Goal: Task Accomplishment & Management: Complete application form

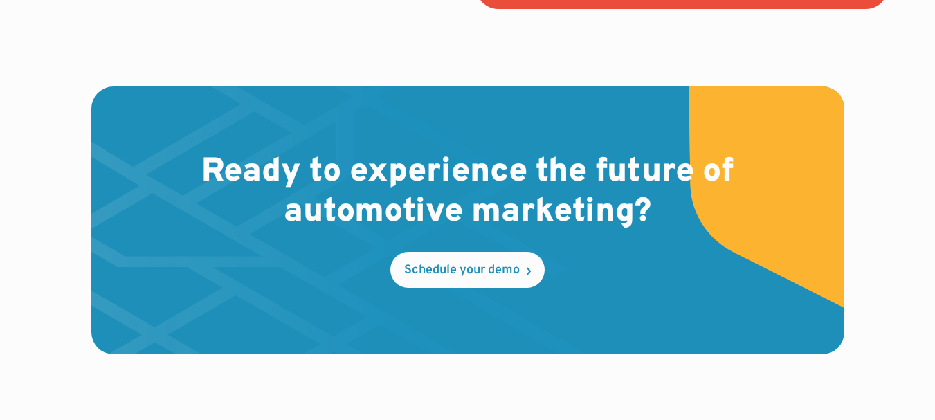
scroll to position [4264, 0]
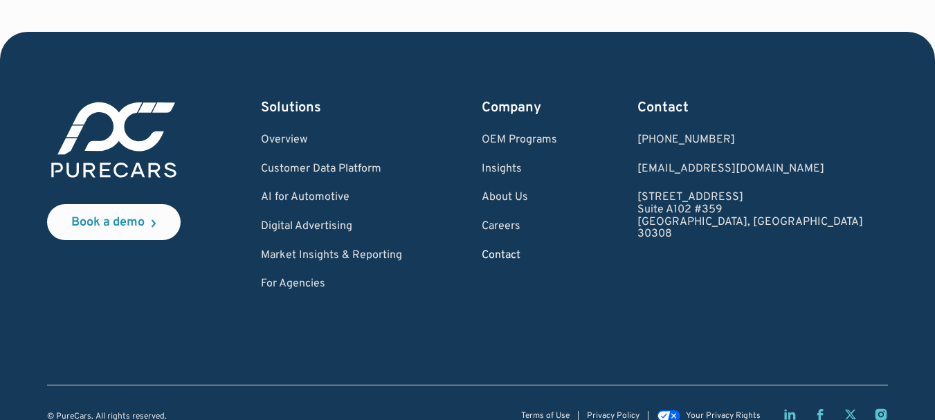
click at [557, 250] on link "Contact" at bounding box center [519, 256] width 75 height 12
drag, startPoint x: 561, startPoint y: 230, endPoint x: 560, endPoint y: 217, distance: 13.2
click at [557, 250] on link "Contact" at bounding box center [519, 256] width 75 height 12
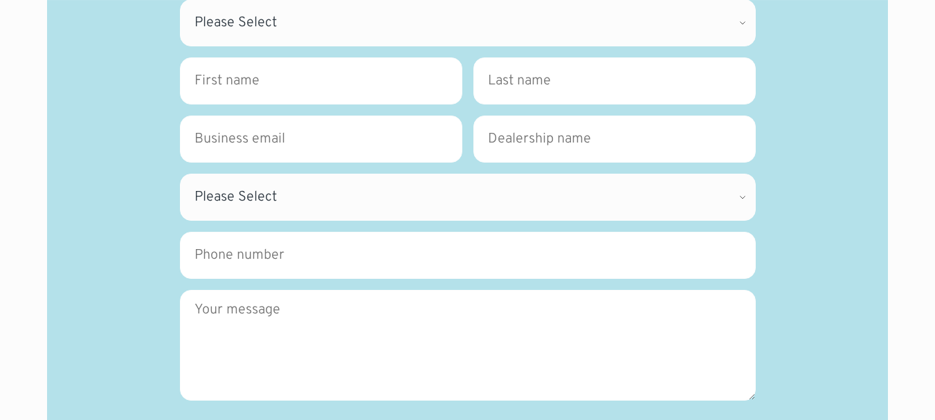
scroll to position [234, 0]
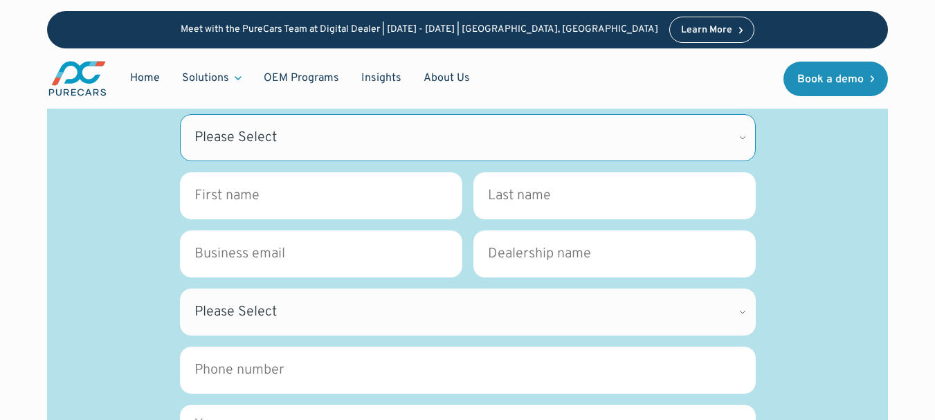
click at [286, 154] on select "Please Select CDK Support Sales Support Billing Press Other" at bounding box center [468, 137] width 576 height 47
select select "Sales"
click at [180, 114] on select "Please Select CDK Support Sales Support Billing Press Other" at bounding box center [468, 137] width 576 height 47
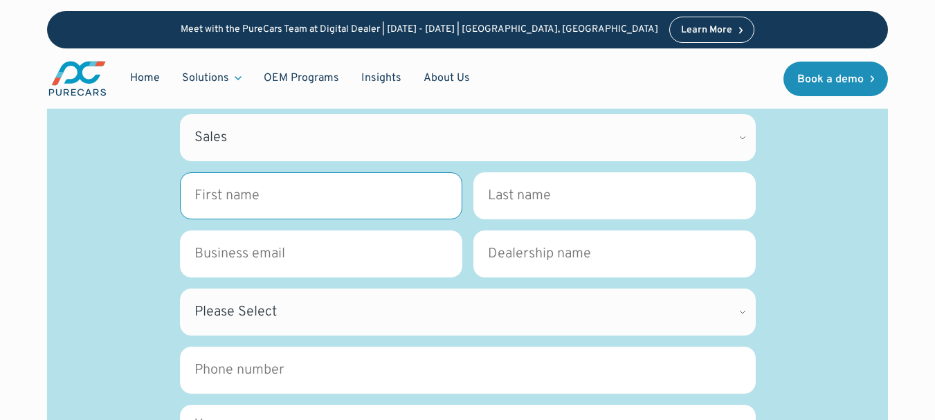
click at [261, 188] on input "First name *" at bounding box center [321, 195] width 282 height 47
type input "Deepali"
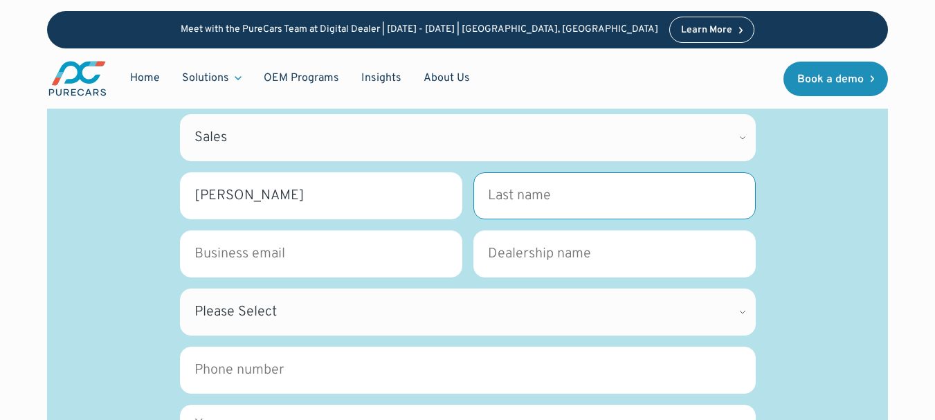
type input "Samanta"
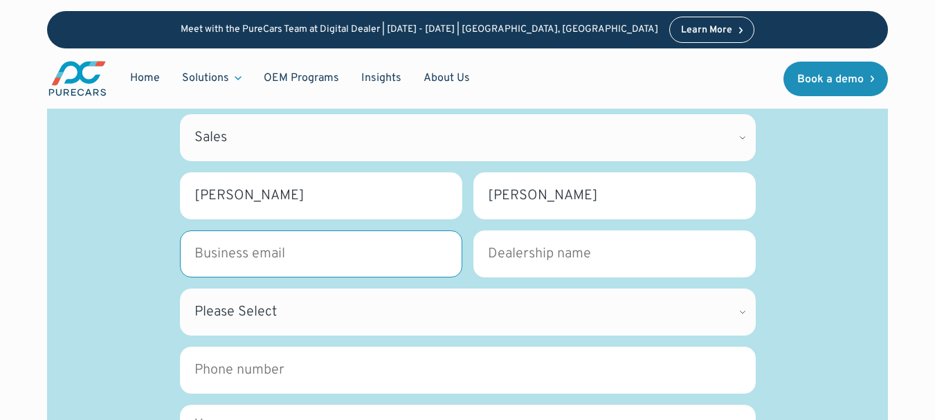
type input "deepali.hubpagemedia@gmail.com"
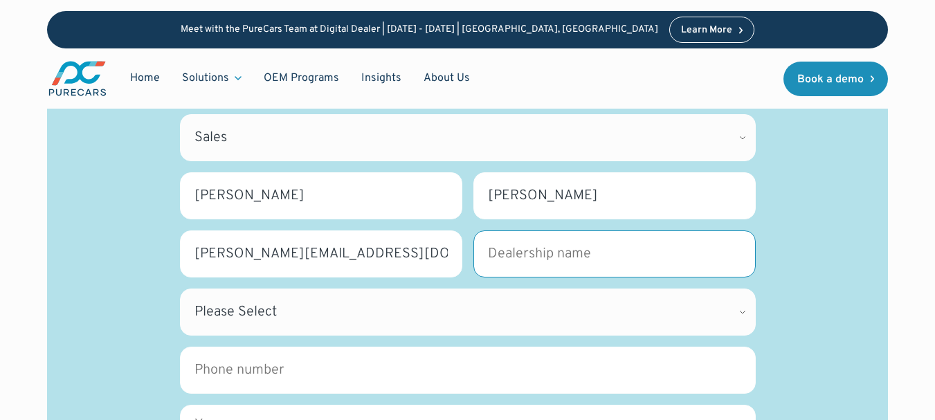
type input "https://www.hubpagemedia.com/"
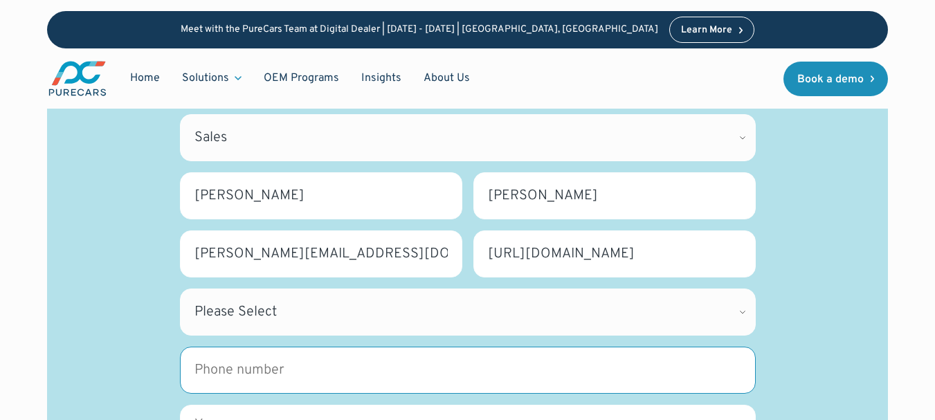
type input "09002659880"
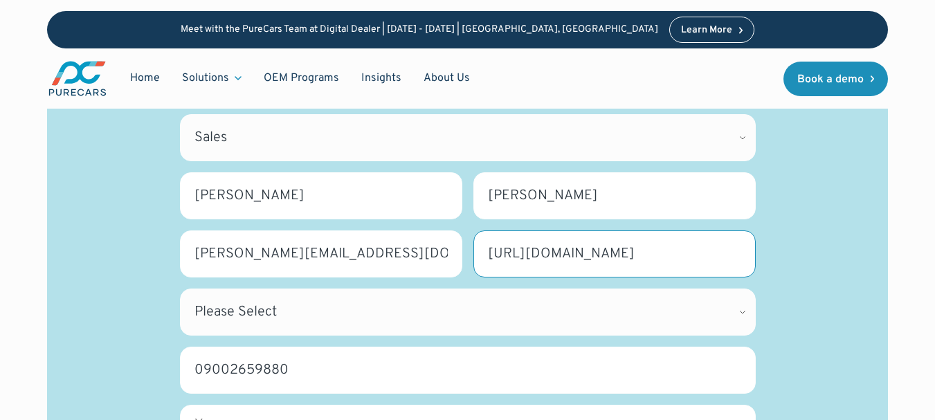
click at [565, 246] on input "https://www.hubpagemedia.com/" at bounding box center [614, 253] width 282 height 47
click at [566, 245] on input "https://www.hubpagemedia.com/" at bounding box center [614, 253] width 282 height 47
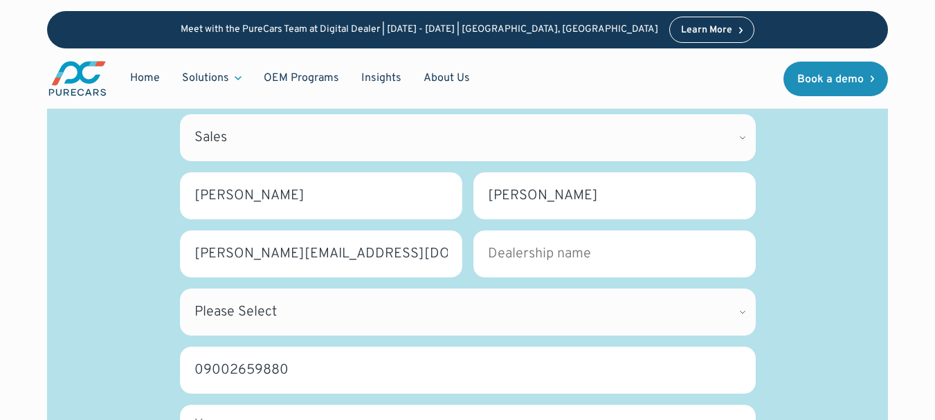
drag, startPoint x: 873, startPoint y: 223, endPoint x: 860, endPoint y: 224, distance: 13.2
click at [872, 222] on div "Contact Have questions, want a demo, or just need to speak to someone? We’re he…" at bounding box center [468, 296] width 842 height 794
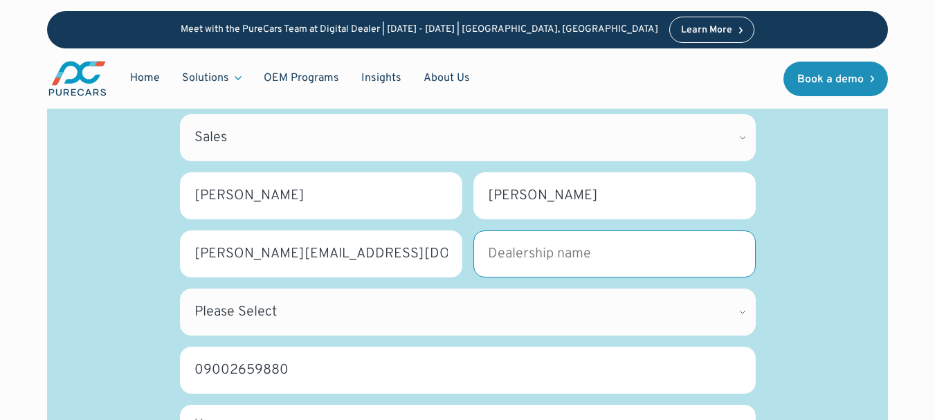
drag, startPoint x: 581, startPoint y: 267, endPoint x: 583, endPoint y: 260, distance: 7.2
click at [581, 267] on input "Dealership name *" at bounding box center [614, 253] width 282 height 47
paste input "Hub Page Media"
type input "Hub Page Media"
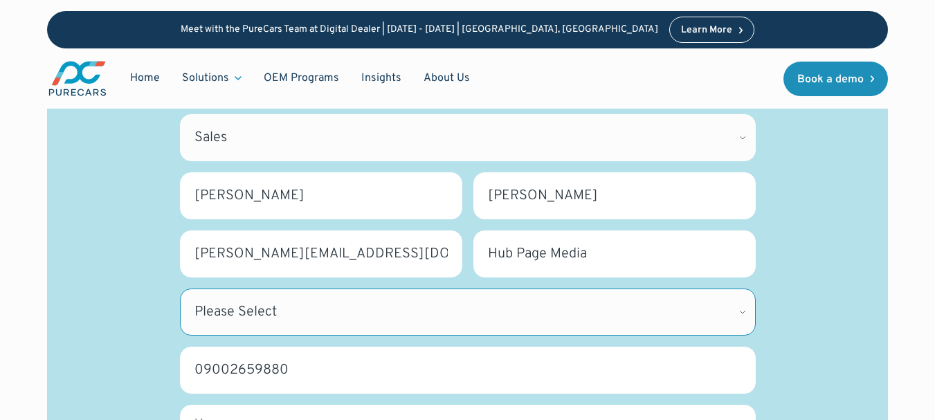
drag, startPoint x: 284, startPoint y: 321, endPoint x: 294, endPoint y: 320, distance: 10.4
click at [284, 320] on select "Please Select Alabama Alaska Alberta Arizona Arkansas British Columbia Californ…" at bounding box center [468, 312] width 576 height 47
select select "IN"
click at [180, 289] on select "Please Select Alabama Alaska Alberta Arizona Arkansas British Columbia Californ…" at bounding box center [468, 312] width 576 height 47
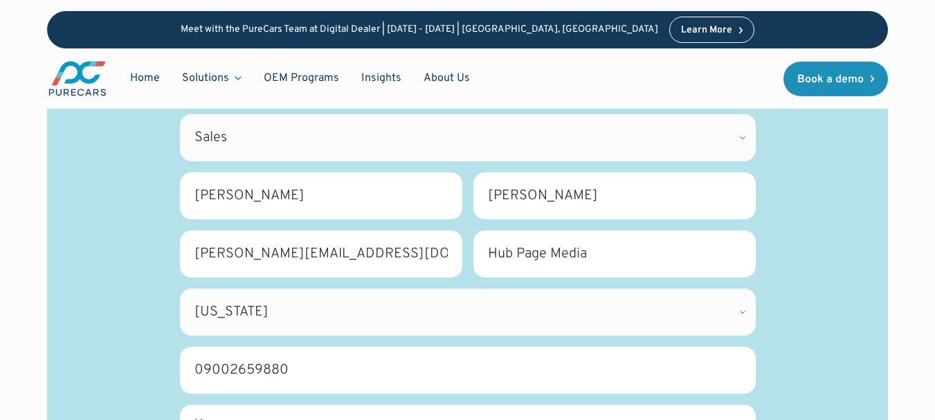
click at [86, 229] on div "Contact Have questions, want a demo, or just need to speak to someone? We’re he…" at bounding box center [467, 295] width 775 height 683
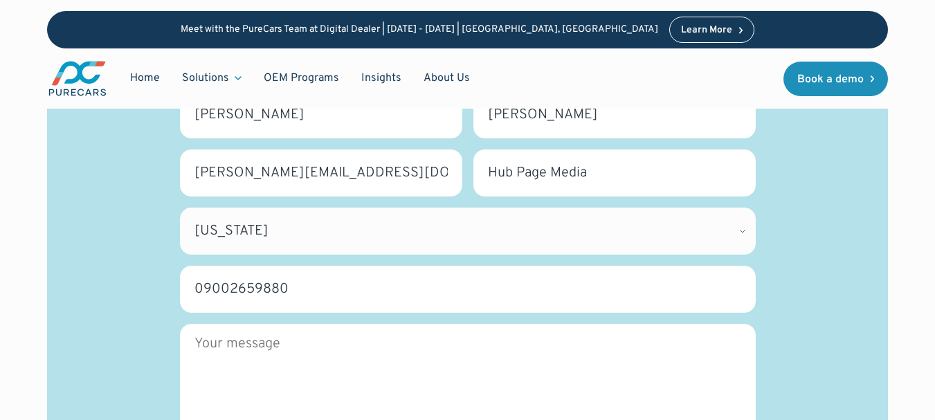
scroll to position [442, 0]
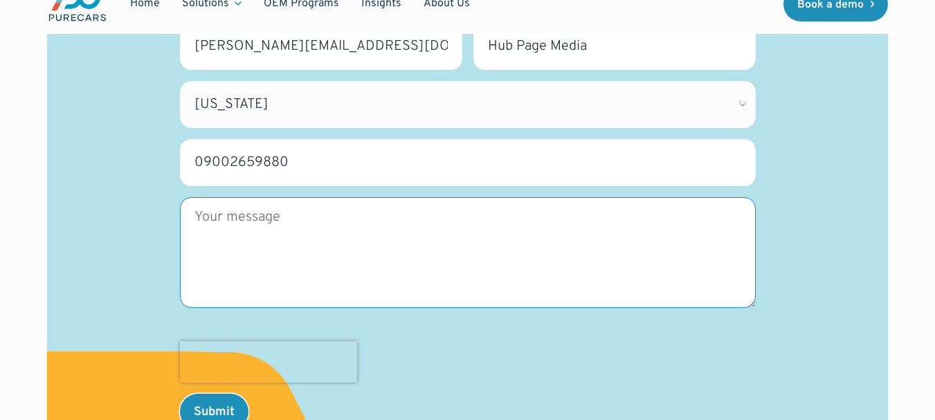
click at [271, 264] on textarea "Message" at bounding box center [468, 252] width 576 height 111
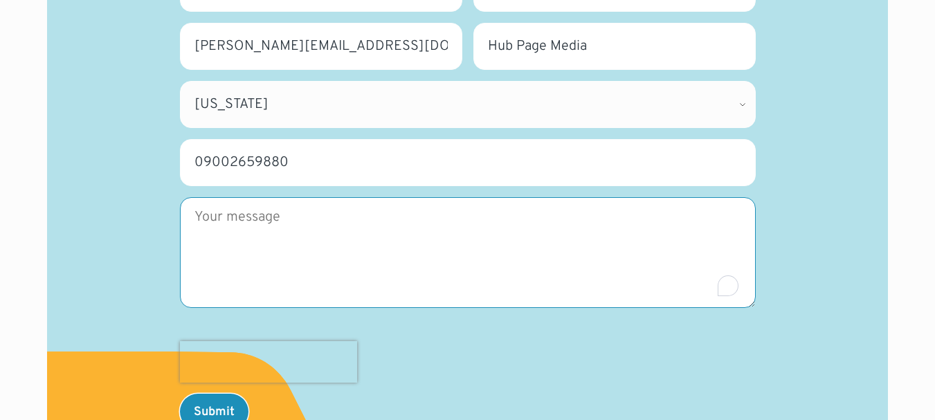
paste textarea "Hey, Are you getting trouble with backlinks? Here are some of my blogs I have I…"
drag, startPoint x: 426, startPoint y: 267, endPoint x: 425, endPoint y: 255, distance: 12.5
click at [426, 263] on textarea "Message" at bounding box center [468, 252] width 576 height 111
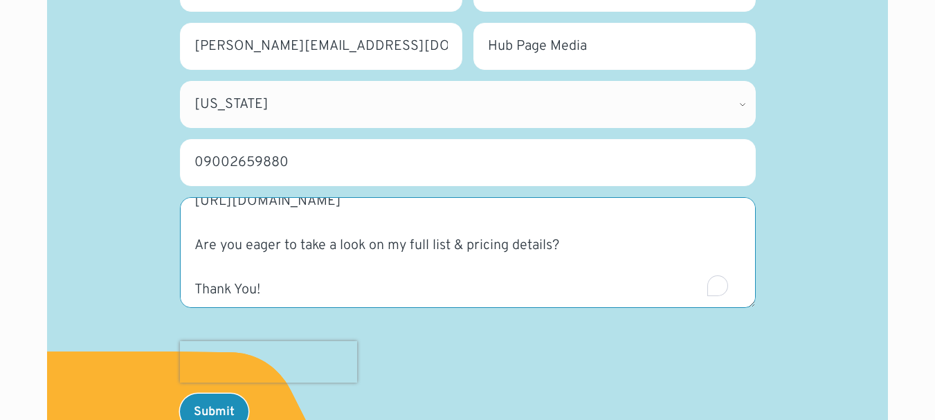
scroll to position [350, 0]
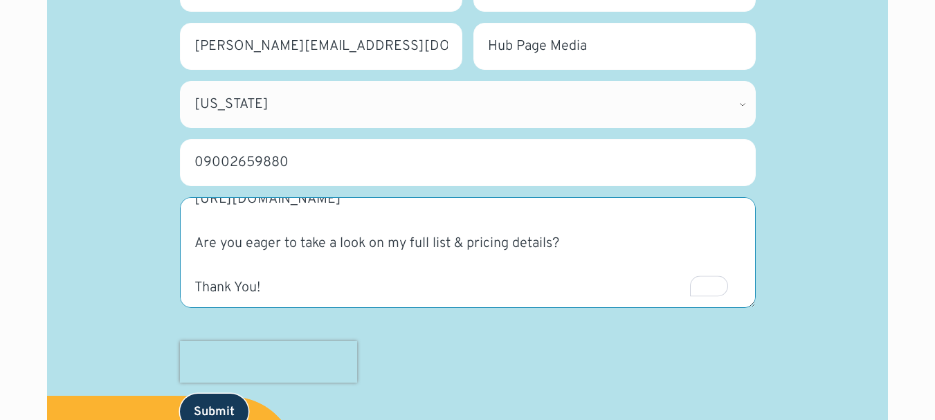
type textarea "Hey, Are you getting trouble with backlinks? Here are some of my blogs I have I…"
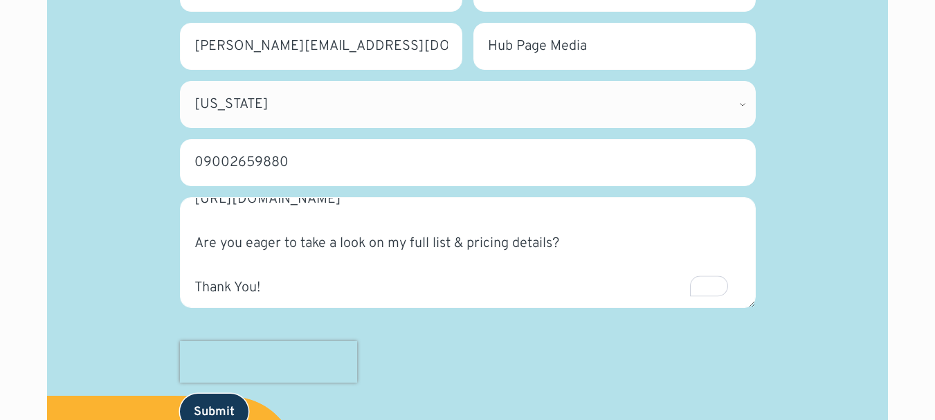
click at [223, 408] on input "Submit" at bounding box center [214, 412] width 69 height 36
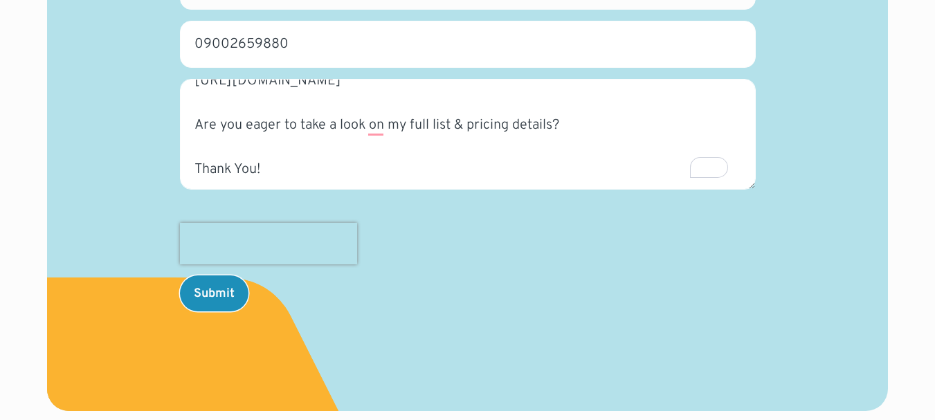
scroll to position [580, 0]
